Goal: Task Accomplishment & Management: Complete application form

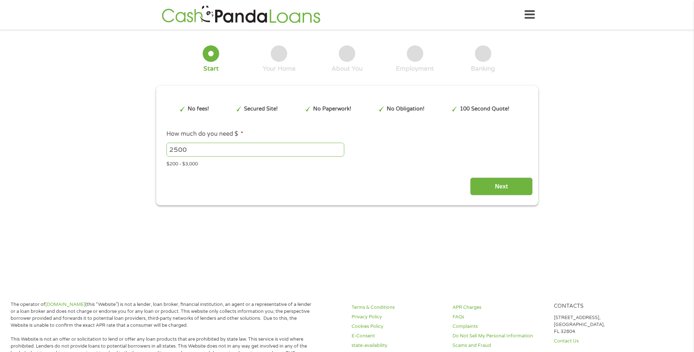
type input "Cj0KCQjwzOvEBhDVARIsADHfJJQgQSrWtrHDlk9-ULZyp6vfOL7Xot9lJJ_jW2PVdsoyq7IRXXIpuh8…"
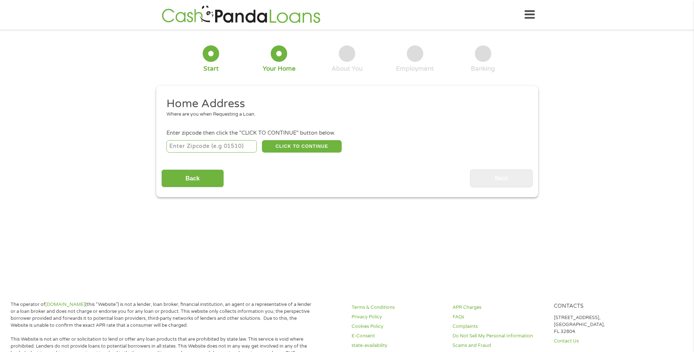
click at [180, 208] on section "1 Start 2 Your Home 3 About You 4 Employment 5 Banking 6 This field is hidden w…" at bounding box center [347, 124] width 694 height 178
click at [199, 148] on input "number" at bounding box center [211, 146] width 90 height 12
type input "32533"
click at [300, 150] on button "CLICK TO CONTINUE" at bounding box center [302, 146] width 80 height 12
type input "32533"
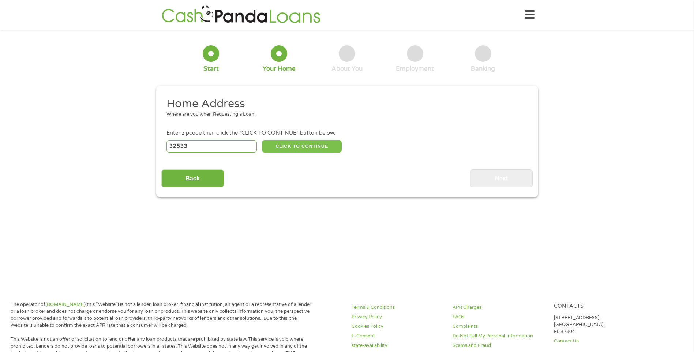
type input "Cantonment"
select select "[US_STATE]"
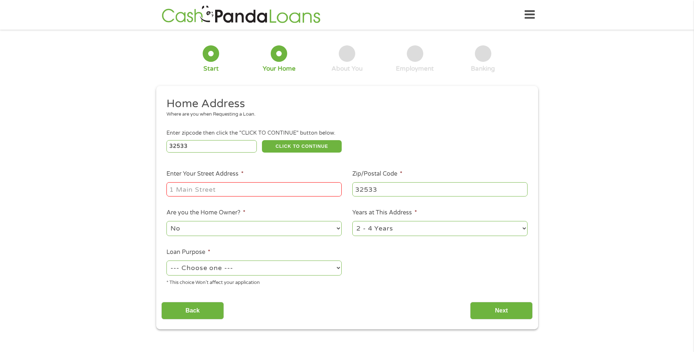
click at [216, 191] on input "Enter Your Street Address *" at bounding box center [253, 189] width 175 height 14
type input "[STREET_ADDRESS]"
select select "yes"
select select "60months"
click at [197, 266] on select "--- Choose one --- Pay Bills Debt Consolidation Home Improvement Major Purchase…" at bounding box center [253, 267] width 175 height 15
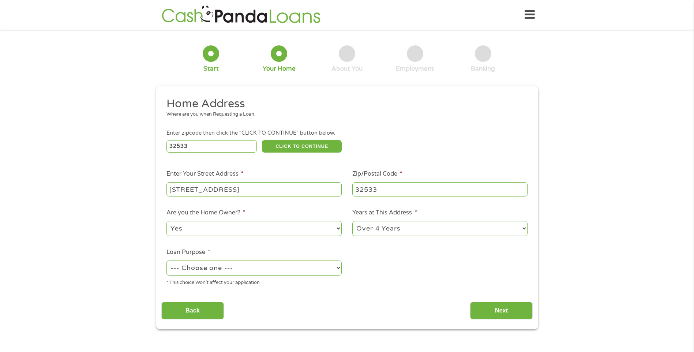
select select "shorttermcash"
click at [166, 260] on select "--- Choose one --- Pay Bills Debt Consolidation Home Improvement Major Purchase…" at bounding box center [253, 267] width 175 height 15
drag, startPoint x: 484, startPoint y: 301, endPoint x: 489, endPoint y: 308, distance: 8.6
click at [489, 308] on div "Back Next" at bounding box center [346, 307] width 371 height 23
click at [489, 308] on input "Next" at bounding box center [501, 311] width 63 height 18
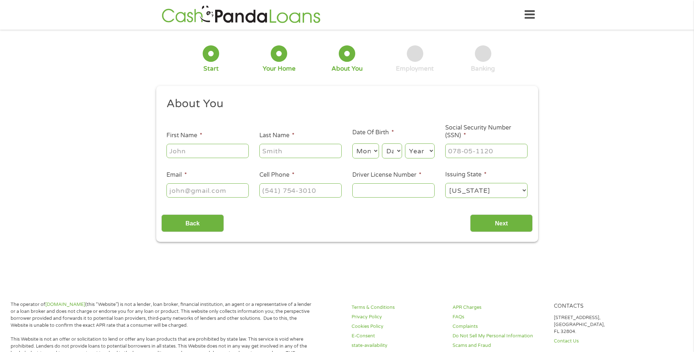
scroll to position [3, 3]
click at [218, 151] on input "First Name *" at bounding box center [207, 151] width 82 height 14
type input "[PERSON_NAME]"
select select "3"
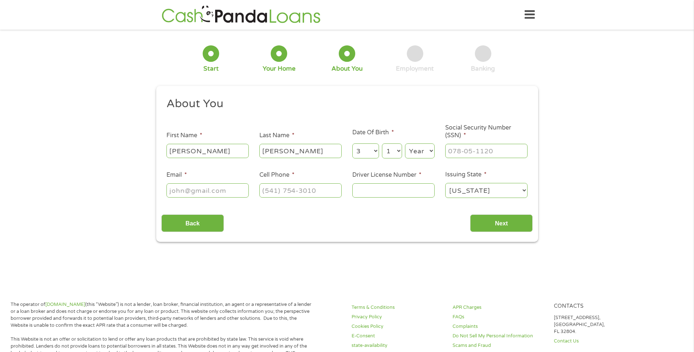
select select "19"
select select "1976"
type input "265-93-7472"
type input "[EMAIL_ADDRESS][DOMAIN_NAME]"
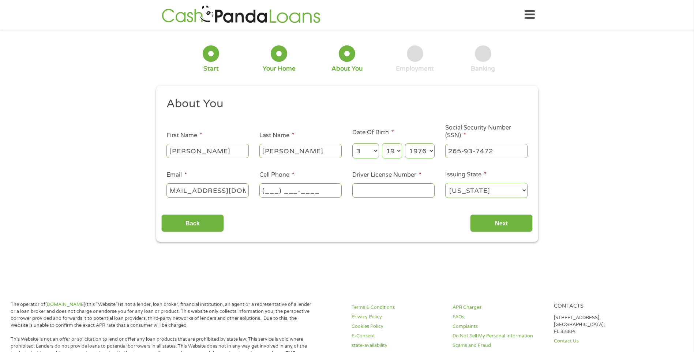
scroll to position [0, 0]
type input "[PHONE_NUMBER]"
type input "R150513760990"
click at [498, 221] on input "Next" at bounding box center [501, 223] width 63 height 18
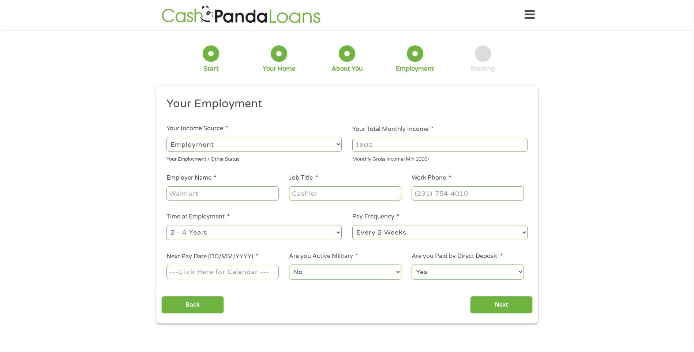
click at [395, 146] on input "Your Total Monthly Income *" at bounding box center [439, 145] width 175 height 14
type input "6250"
click at [242, 194] on input "Employer Name *" at bounding box center [222, 193] width 112 height 14
type input "MKS2"
type input "Systems Engineer"
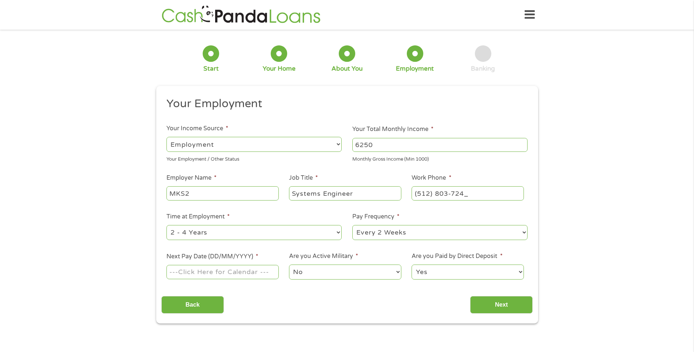
type input "[PHONE_NUMBER]"
select select "60months"
drag, startPoint x: 366, startPoint y: 241, endPoint x: 366, endPoint y: 237, distance: 4.8
click at [366, 237] on ul "Your Employment Your Income Source * --- Choose one --- Employment [DEMOGRAPHIC…" at bounding box center [346, 191] width 371 height 189
click at [366, 237] on select "--- Choose one --- Every 2 Weeks Every Week Monthly Semi-Monthly" at bounding box center [439, 232] width 175 height 15
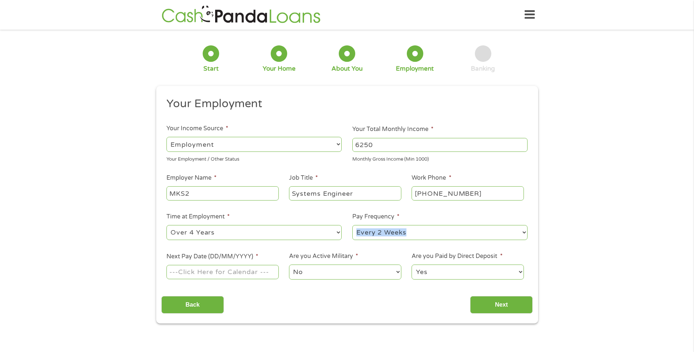
select select "semimonthly"
click at [352, 225] on select "--- Choose one --- Every 2 Weeks Every Week Monthly Semi-Monthly" at bounding box center [439, 232] width 175 height 15
click at [254, 275] on input "Next Pay Date (DD/MM/YYYY) *" at bounding box center [222, 272] width 112 height 14
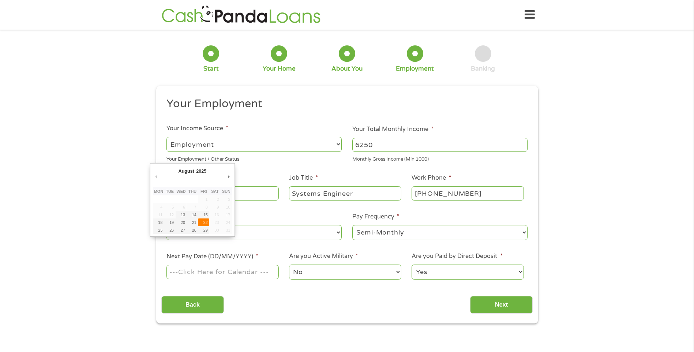
type input "[DATE]"
click at [305, 267] on select "No Yes" at bounding box center [345, 271] width 112 height 15
click at [423, 268] on select "Yes No" at bounding box center [467, 271] width 112 height 15
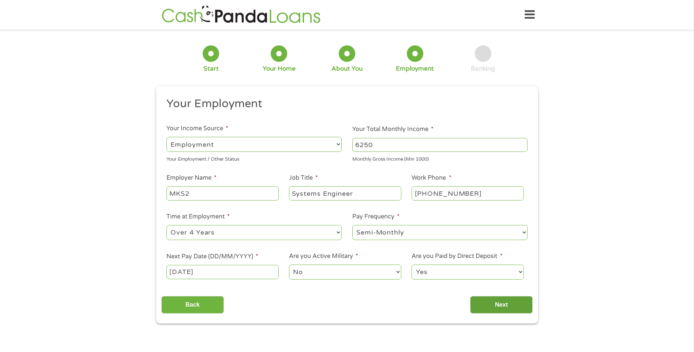
click at [489, 305] on input "Next" at bounding box center [501, 305] width 63 height 18
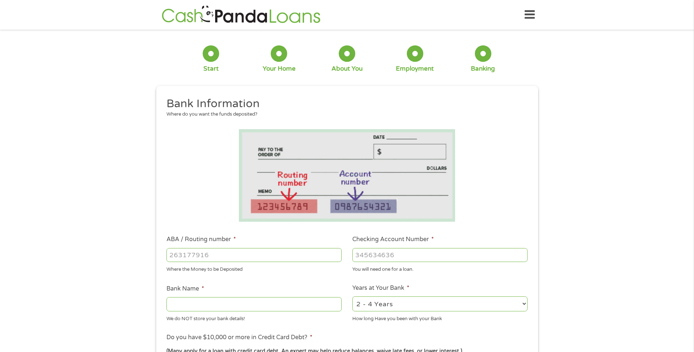
click at [251, 260] on input "ABA / Routing number *" at bounding box center [253, 255] width 175 height 14
type input "263281679"
type input "GULF WINDS FCU"
type input "1900001142763"
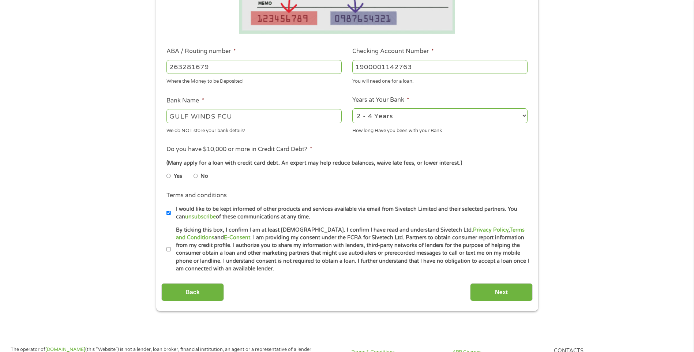
click at [389, 119] on select "2 - 4 Years 6 - 12 Months 1 - 2 Years Over 4 Years" at bounding box center [439, 115] width 175 height 15
select select "60months"
click at [352, 108] on select "2 - 4 Years 6 - 12 Months 1 - 2 Years Over 4 Years" at bounding box center [439, 115] width 175 height 15
click at [196, 176] on input "No" at bounding box center [195, 176] width 4 height 12
radio input "true"
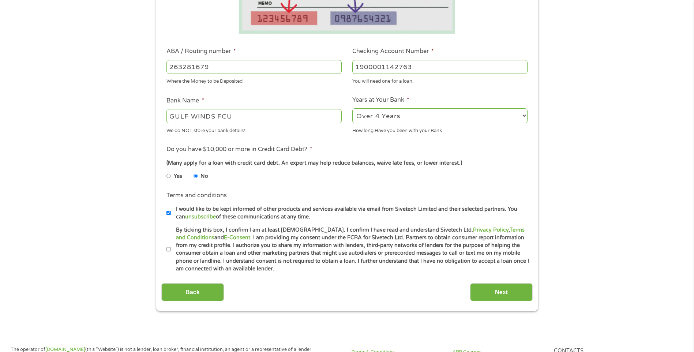
click at [168, 249] on input "By ticking this box, I confirm I am at least [DEMOGRAPHIC_DATA]. I confirm I ha…" at bounding box center [168, 250] width 4 height 12
checkbox input "true"
click at [492, 290] on input "Next" at bounding box center [501, 292] width 63 height 18
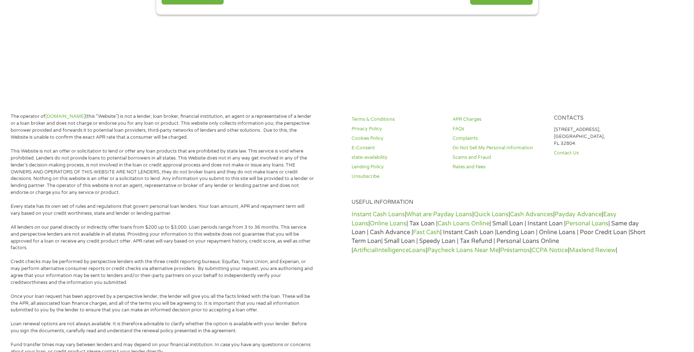
scroll to position [0, 0]
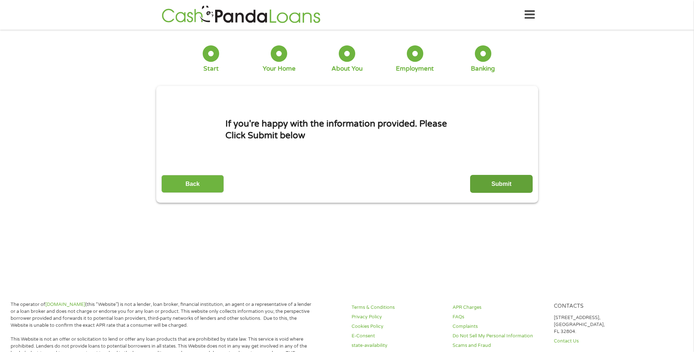
click at [499, 182] on input "Submit" at bounding box center [501, 184] width 63 height 18
